Goal: Transaction & Acquisition: Purchase product/service

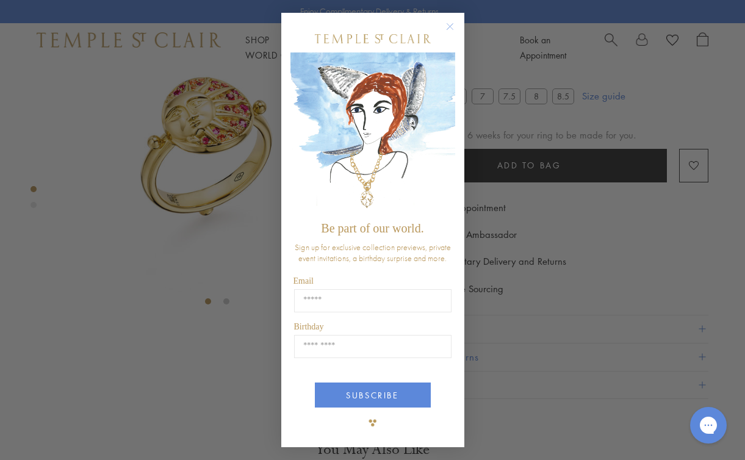
click at [451, 25] on circle "Close dialog" at bounding box center [450, 27] width 15 height 15
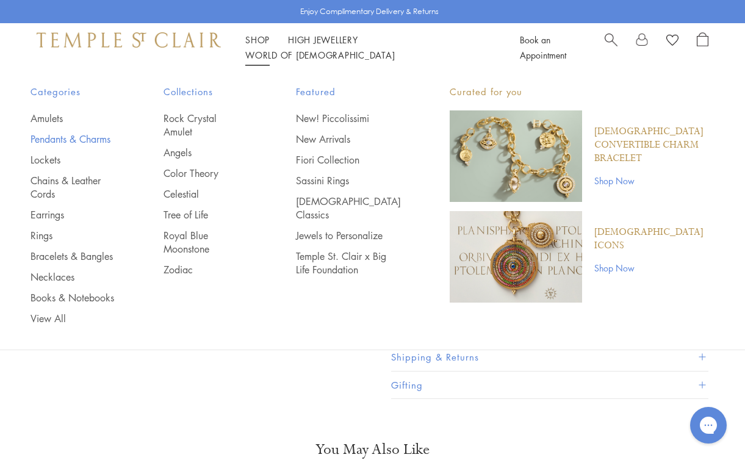
click at [58, 139] on link "Pendants & Charms" at bounding box center [73, 138] width 84 height 13
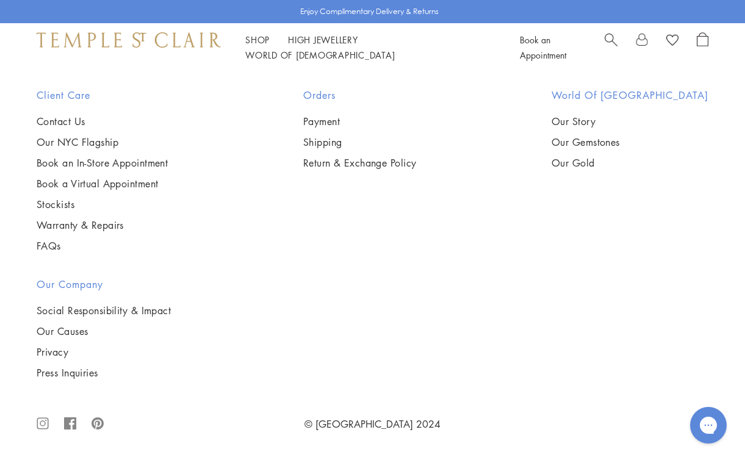
scroll to position [5058, 0]
click at [0, 0] on img at bounding box center [0, 0] width 0 height 0
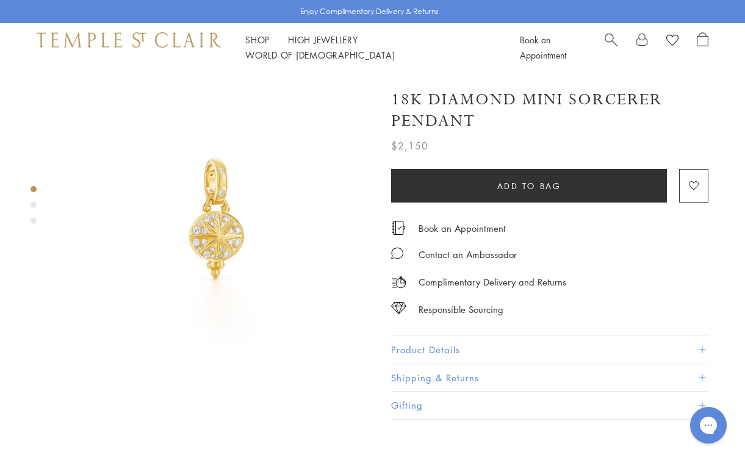
scroll to position [7, 0]
